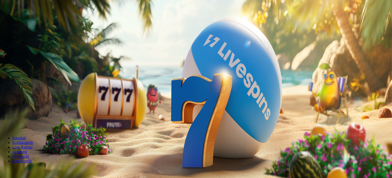
click at [29, 20] on span "Kirjaudu" at bounding box center [35, 19] width 13 height 4
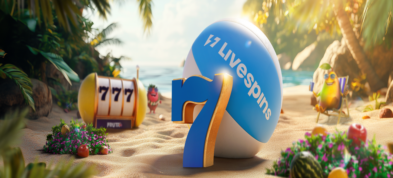
click at [29, 20] on span "Kirjaudu" at bounding box center [35, 19] width 13 height 4
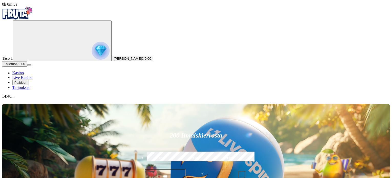
click at [28, 85] on button "Palkkiot" at bounding box center [20, 82] width 16 height 5
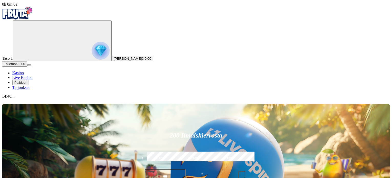
click at [28, 85] on button "Palkkiot" at bounding box center [20, 82] width 16 height 5
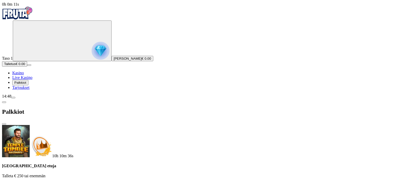
click at [13, 98] on span "menu icon" at bounding box center [13, 98] width 0 height 0
